Goal: Task Accomplishment & Management: Complete application form

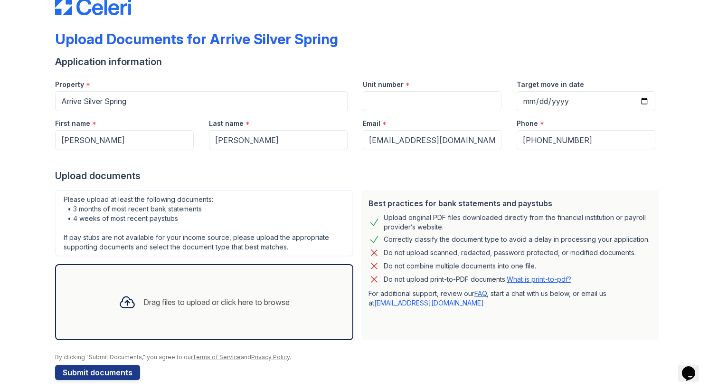
scroll to position [33, 0]
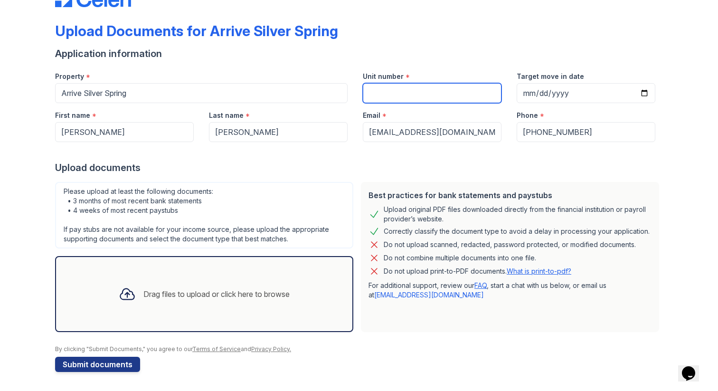
click at [419, 90] on input "Unit number" at bounding box center [432, 93] width 139 height 20
type input "311-D"
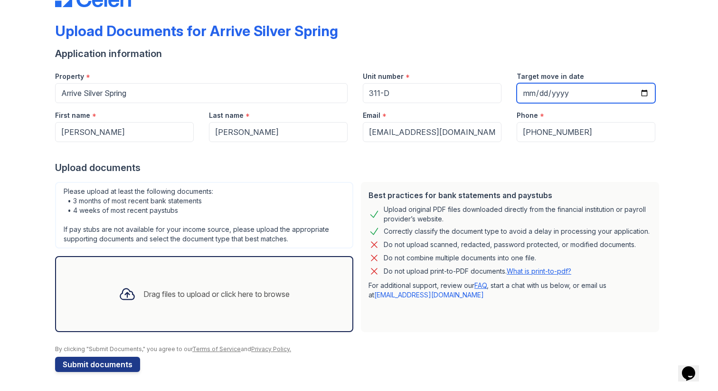
click at [633, 88] on input "Target move in date" at bounding box center [586, 93] width 139 height 20
type input "0199-10-01"
type input "[DATE]"
click at [673, 93] on div "Upload Documents for Arrive Silver Spring Application information Property * Ar…" at bounding box center [359, 179] width 688 height 424
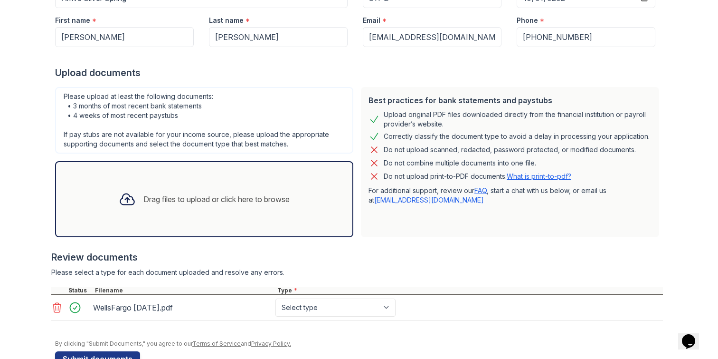
scroll to position [154, 0]
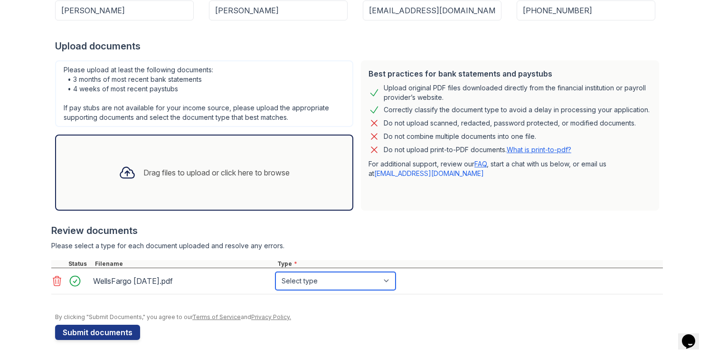
click at [362, 283] on select "Select type Paystub Bank Statement Offer Letter Tax Documents Benefit Award Let…" at bounding box center [336, 281] width 120 height 18
select select "bank_statement"
click at [276, 272] on select "Select type Paystub Bank Statement Offer Letter Tax Documents Benefit Award Let…" at bounding box center [336, 281] width 120 height 18
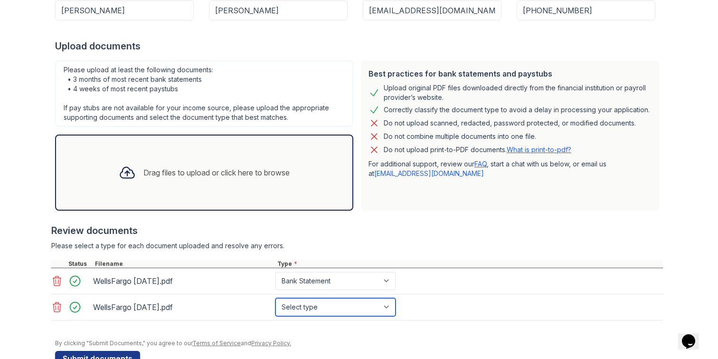
click at [305, 305] on select "Select type Paystub Bank Statement Offer Letter Tax Documents Benefit Award Let…" at bounding box center [336, 307] width 120 height 18
select select "bank_statement"
click at [276, 298] on select "Select type Paystub Bank Statement Offer Letter Tax Documents Benefit Award Let…" at bounding box center [336, 307] width 120 height 18
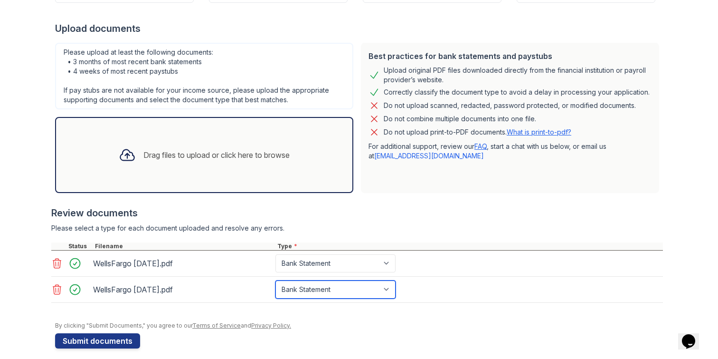
scroll to position [181, 0]
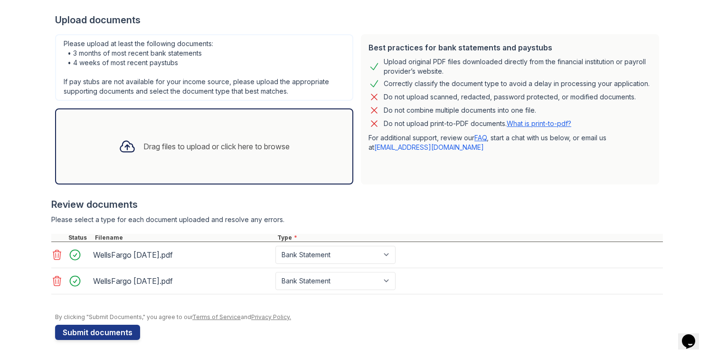
click at [57, 279] on icon at bounding box center [56, 280] width 11 height 11
click at [305, 277] on select "Select type Paystub Bank Statement Offer Letter Tax Documents Benefit Award Let…" at bounding box center [336, 281] width 120 height 18
select select "bank_statement"
click at [276, 272] on select "Select type Paystub Bank Statement Offer Letter Tax Documents Benefit Award Let…" at bounding box center [336, 281] width 120 height 18
click at [428, 264] on div "WellsFargo [DATE].pdf Select type Paystub Bank Statement Offer Letter Tax Docum…" at bounding box center [357, 255] width 612 height 26
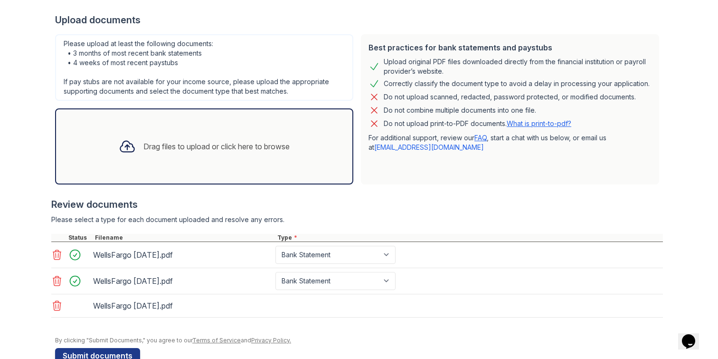
scroll to position [204, 0]
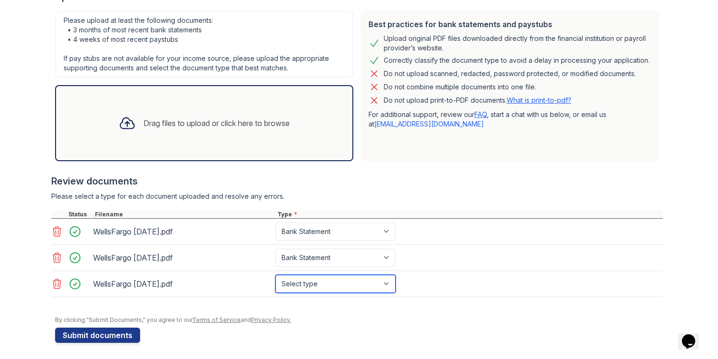
click at [320, 283] on select "Select type Paystub Bank Statement Offer Letter Tax Documents Benefit Award Let…" at bounding box center [336, 284] width 120 height 18
select select "bank_statement"
click at [276, 275] on select "Select type Paystub Bank Statement Offer Letter Tax Documents Benefit Award Let…" at bounding box center [336, 284] width 120 height 18
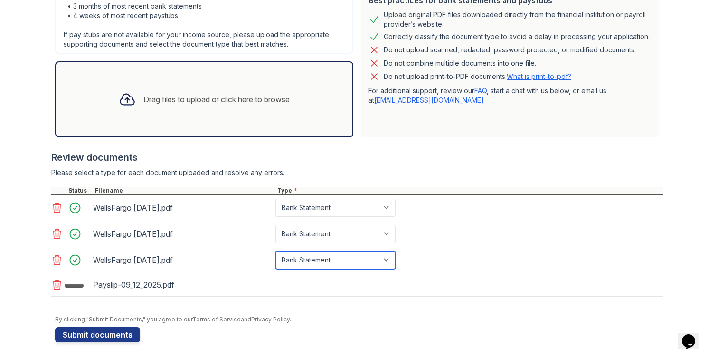
scroll to position [233, 0]
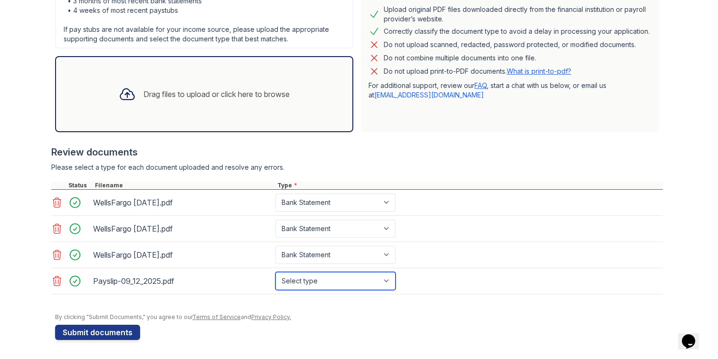
click at [315, 279] on select "Select type Paystub Bank Statement Offer Letter Tax Documents Benefit Award Let…" at bounding box center [336, 281] width 120 height 18
select select "paystub"
click at [276, 272] on select "Select type Paystub Bank Statement Offer Letter Tax Documents Benefit Award Let…" at bounding box center [336, 281] width 120 height 18
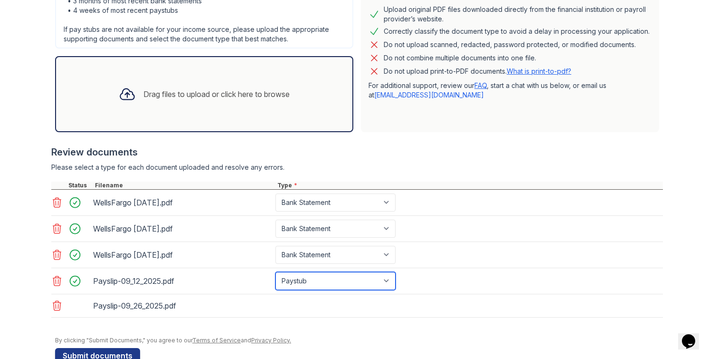
scroll to position [256, 0]
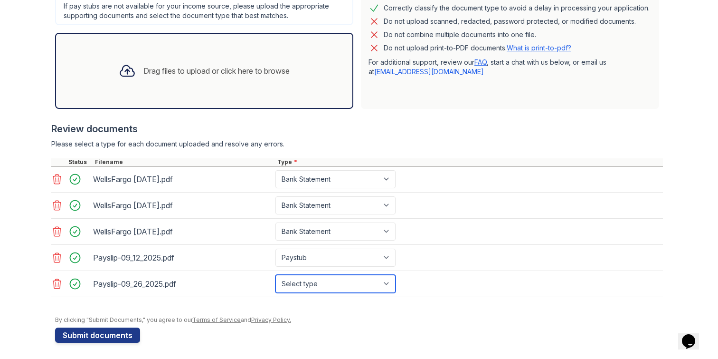
click at [297, 284] on select "Select type Paystub Bank Statement Offer Letter Tax Documents Benefit Award Let…" at bounding box center [336, 284] width 120 height 18
select select "paystub"
click at [276, 275] on select "Select type Paystub Bank Statement Offer Letter Tax Documents Benefit Award Let…" at bounding box center [336, 284] width 120 height 18
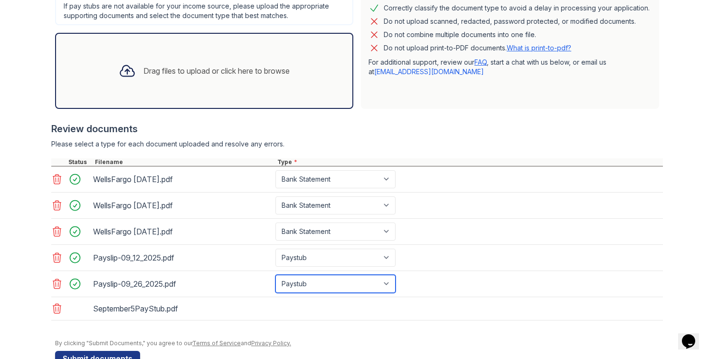
scroll to position [282, 0]
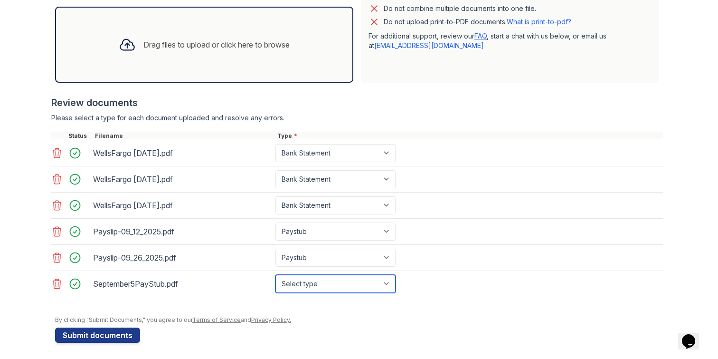
click at [302, 278] on select "Select type Paystub Bank Statement Offer Letter Tax Documents Benefit Award Let…" at bounding box center [336, 284] width 120 height 18
select select "paystub"
click at [276, 275] on select "Select type Paystub Bank Statement Offer Letter Tax Documents Benefit Award Let…" at bounding box center [336, 284] width 120 height 18
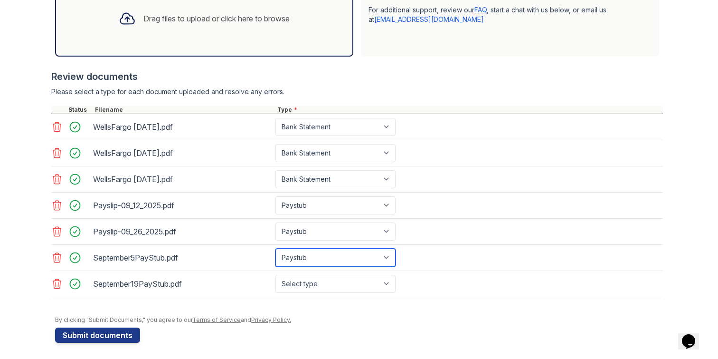
scroll to position [311, 0]
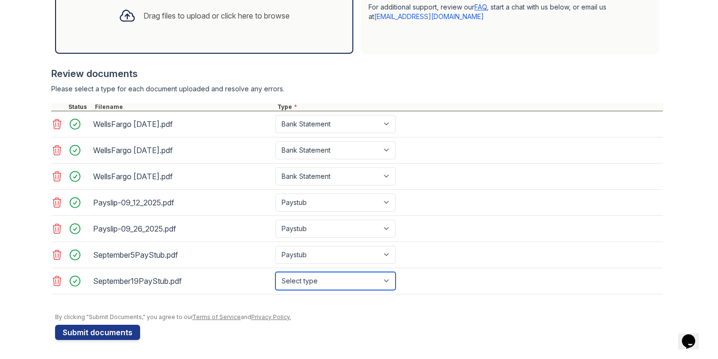
click at [321, 278] on select "Select type Paystub Bank Statement Offer Letter Tax Documents Benefit Award Let…" at bounding box center [336, 281] width 120 height 18
select select "paystub"
click at [276, 272] on select "Select type Paystub Bank Statement Offer Letter Tax Documents Benefit Award Let…" at bounding box center [336, 281] width 120 height 18
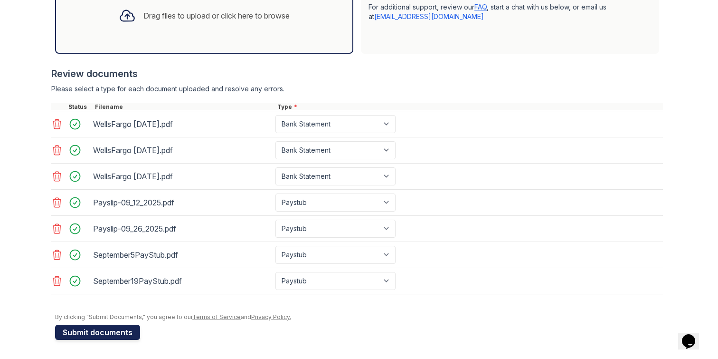
click at [112, 339] on button "Submit documents" at bounding box center [97, 332] width 85 height 15
